Goal: Transaction & Acquisition: Purchase product/service

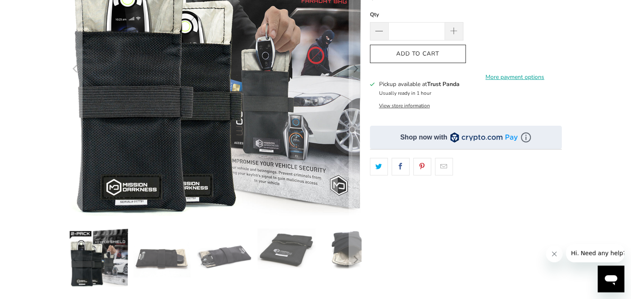
scroll to position [167, 0]
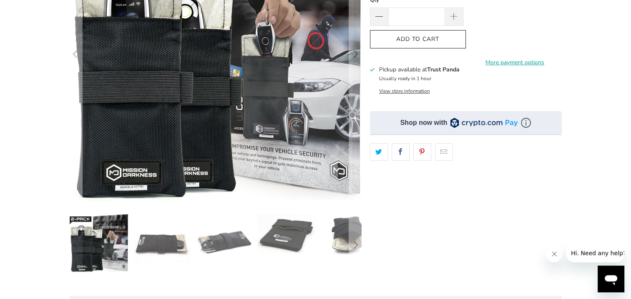
click at [151, 236] on img at bounding box center [161, 243] width 58 height 58
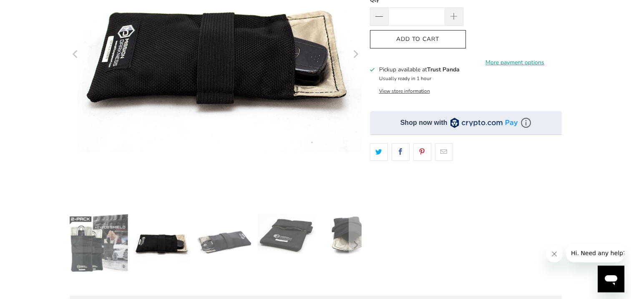
click at [230, 241] on img at bounding box center [224, 243] width 58 height 58
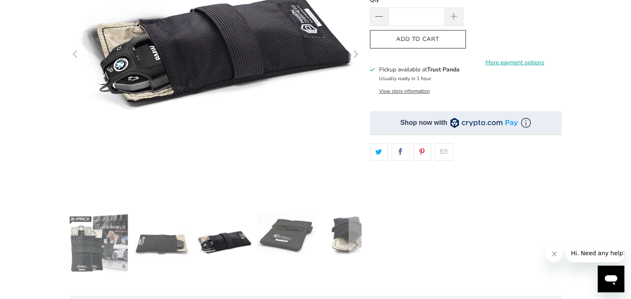
click at [283, 240] on img at bounding box center [286, 234] width 58 height 40
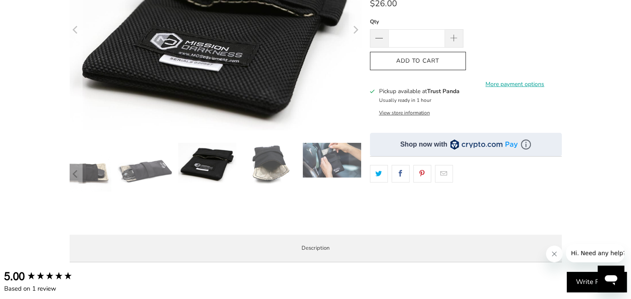
scroll to position [125, 0]
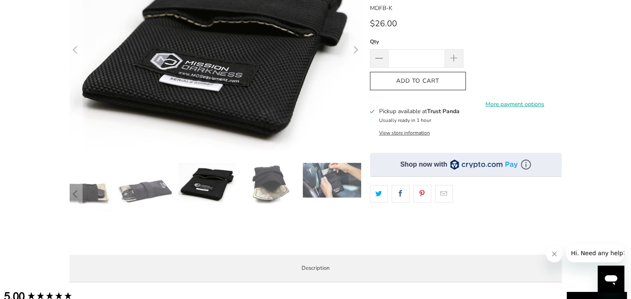
click at [320, 179] on img at bounding box center [332, 180] width 58 height 35
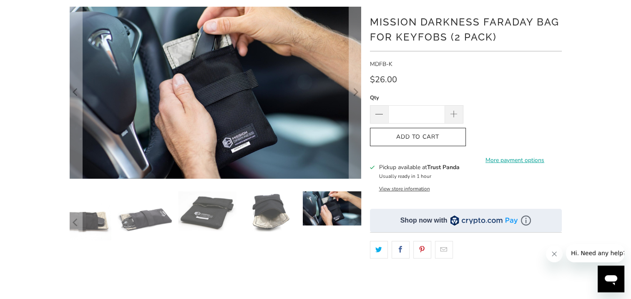
scroll to position [0, 0]
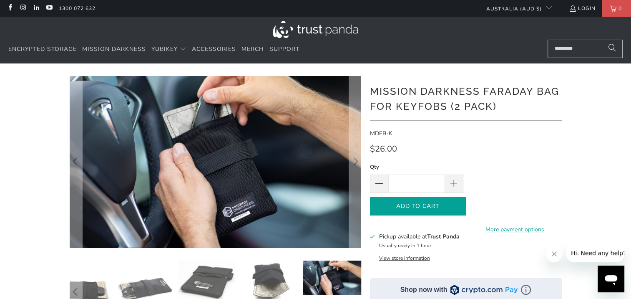
click at [412, 204] on icon "button" at bounding box center [417, 205] width 13 height 13
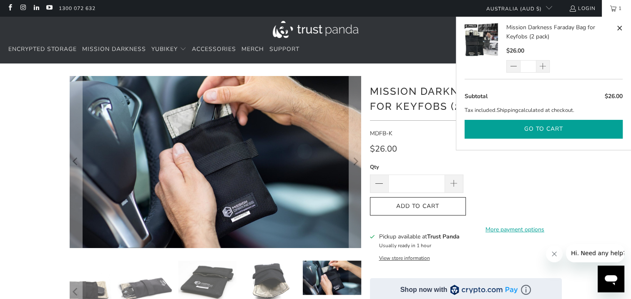
click at [554, 126] on button "Go to cart" at bounding box center [544, 129] width 158 height 19
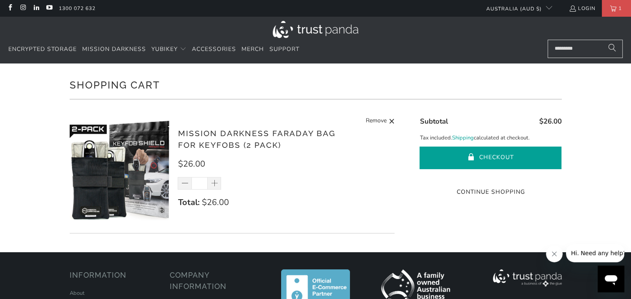
click at [520, 153] on button "Checkout" at bounding box center [491, 157] width 142 height 23
